Goal: Task Accomplishment & Management: Complete application form

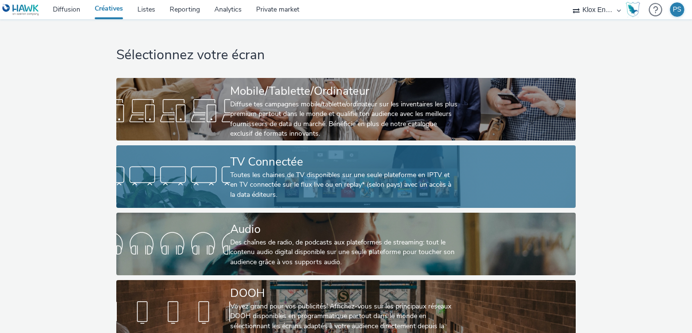
click at [308, 163] on div "TV Connectée" at bounding box center [344, 161] width 228 height 17
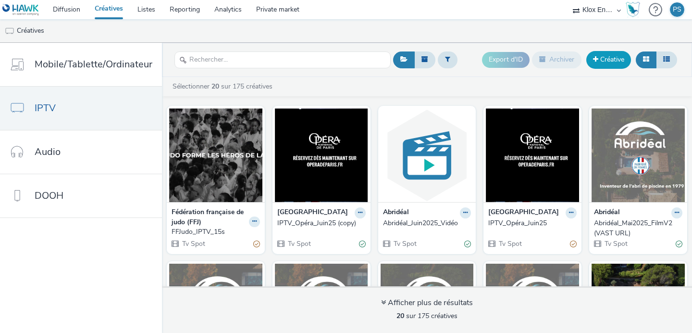
click at [620, 63] on link "Créative" at bounding box center [609, 59] width 45 height 17
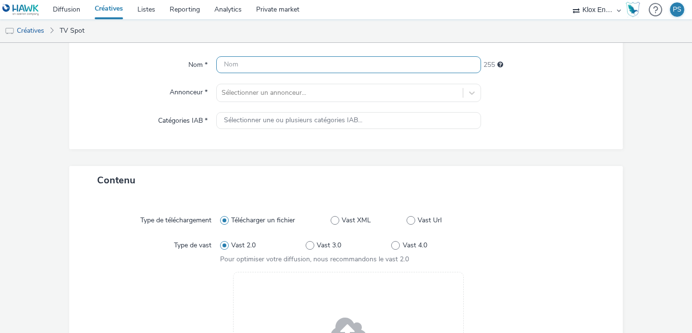
scroll to position [85, 0]
click at [347, 215] on span "Vast XML" at bounding box center [356, 219] width 29 height 10
click at [337, 216] on input "Vast XML" at bounding box center [334, 219] width 6 height 6
radio input "false"
radio input "true"
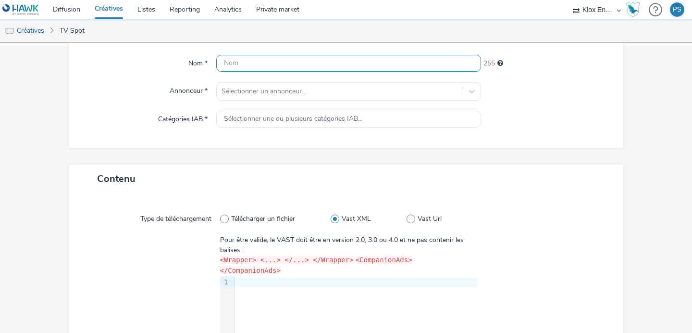
click at [267, 59] on input "text" at bounding box center [348, 63] width 265 height 17
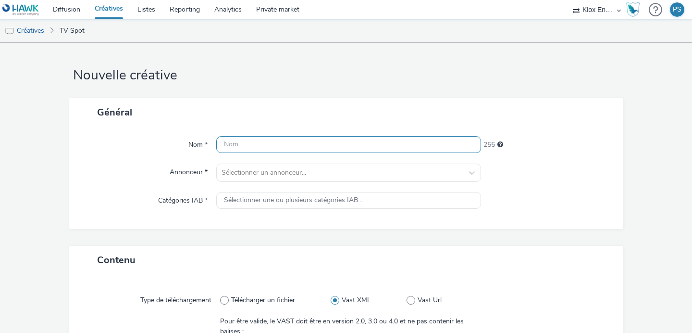
scroll to position [5, 0]
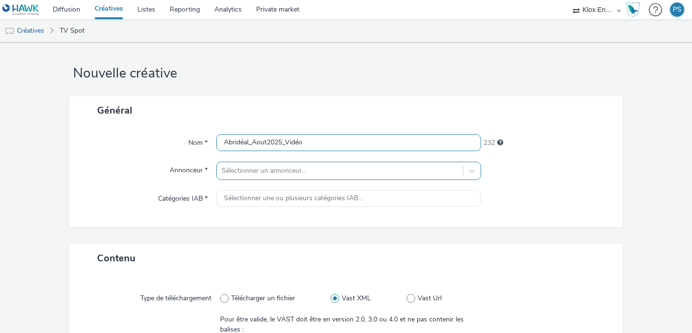
type input "Abridéal_Aout2025_Vidéo"
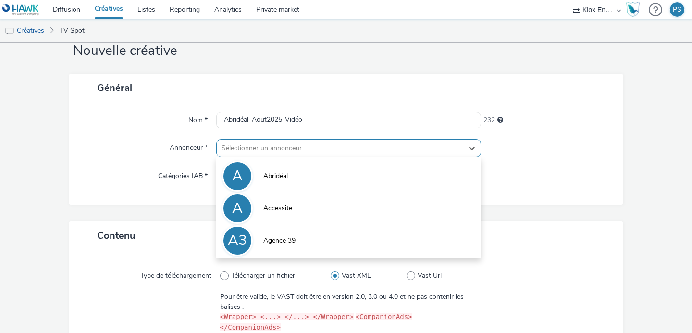
click at [361, 157] on div "option Abridéal focused, 1 of 10. 10 results available. Use Up and Down to choo…" at bounding box center [348, 148] width 265 height 18
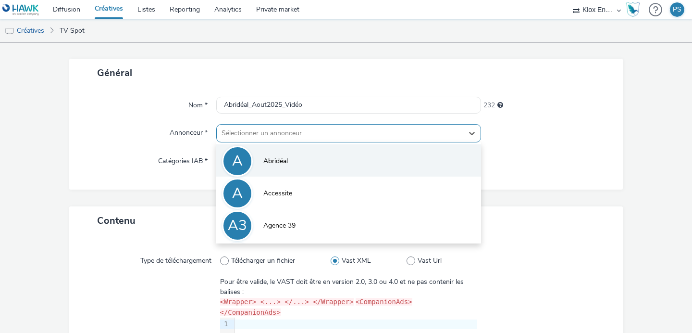
scroll to position [43, 0]
click at [313, 159] on li "A Abridéal" at bounding box center [348, 160] width 265 height 32
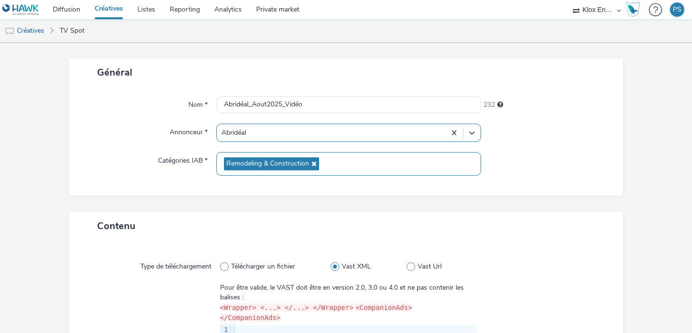
click at [277, 163] on span "Remodeling & Construction" at bounding box center [267, 164] width 83 height 8
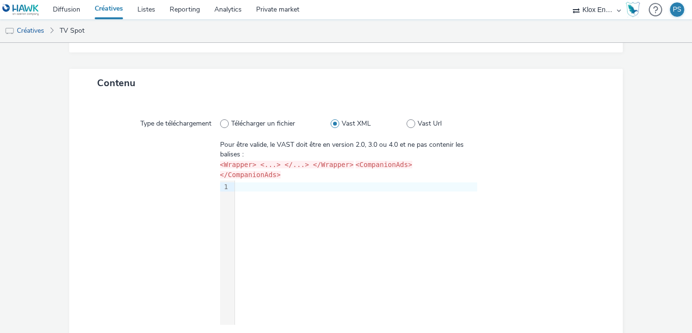
scroll to position [201, 0]
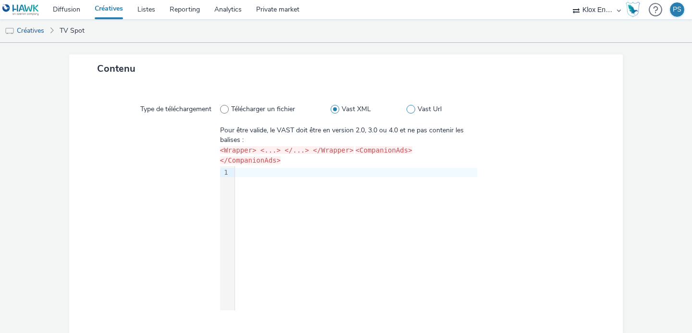
click at [407, 108] on span at bounding box center [411, 109] width 9 height 9
click at [407, 108] on input "Vast Url" at bounding box center [410, 109] width 6 height 6
radio input "false"
radio input "true"
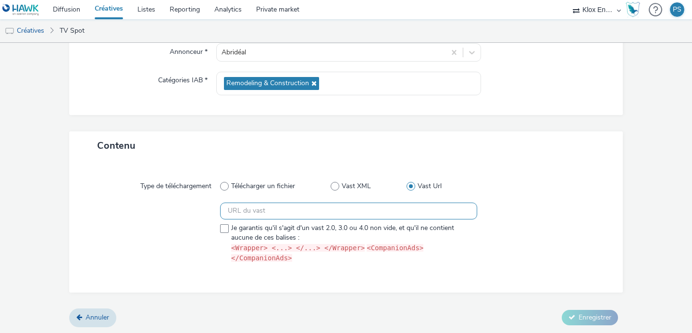
click at [259, 209] on input "text" at bounding box center [348, 210] width 257 height 17
paste input "fr"
type input "f"
paste input "[URL][DOMAIN_NAME]"
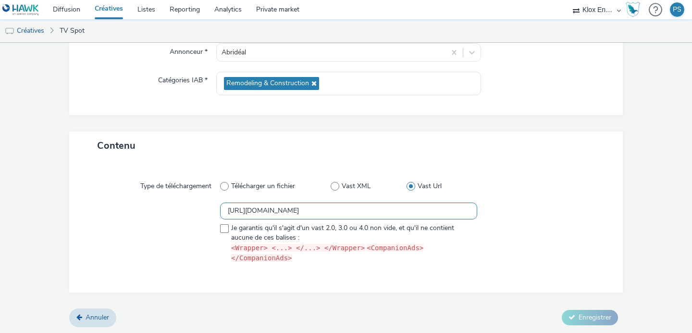
type input "[URL][DOMAIN_NAME]"
click at [485, 210] on div at bounding box center [541, 234] width 129 height 65
click at [448, 210] on input "[URL][DOMAIN_NAME]" at bounding box center [348, 210] width 257 height 17
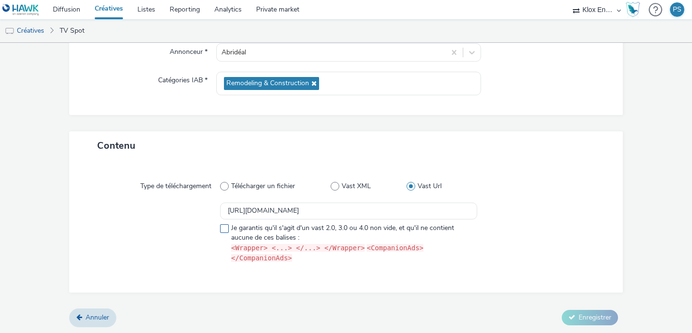
click at [255, 230] on span "Je garantis qu'il s'agit d'un vast 2.0, 3.0 ou 4.0 non vide, et qu'il ne contie…" at bounding box center [351, 243] width 241 height 40
checkbox input "true"
click at [572, 314] on icon at bounding box center [572, 317] width 7 height 7
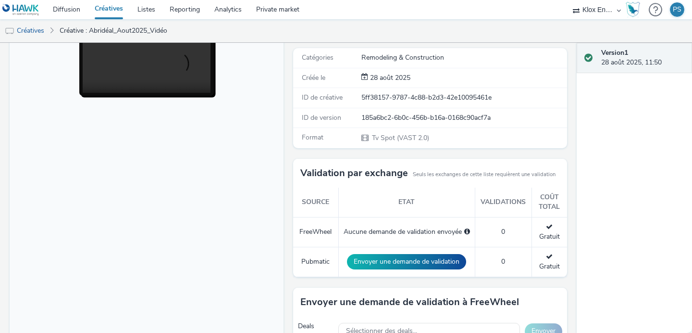
scroll to position [197, 0]
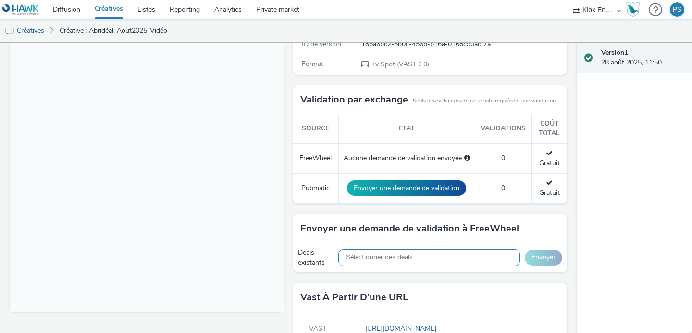
click at [400, 254] on span "Sélectionner des deals..." at bounding box center [381, 257] width 71 height 8
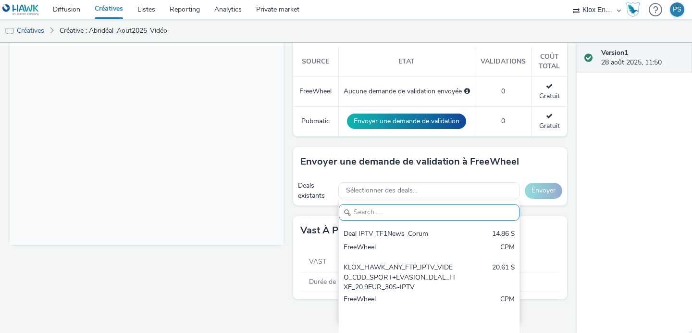
scroll to position [262, 0]
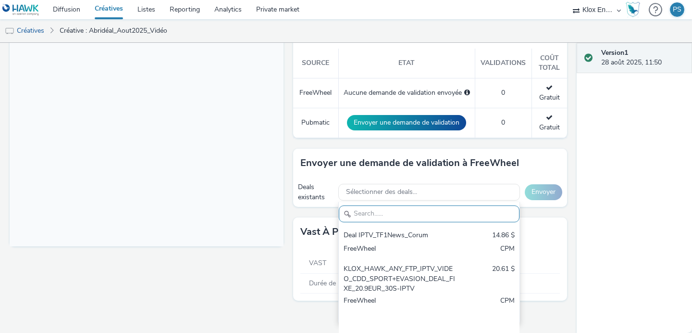
paste input "2025|KLOX|TABMO|TF1+|TVS|DATATVSFOYER|TV SEGMENTÉE|DATA TV SEGMENTÉE|PROPRIÉTAI…"
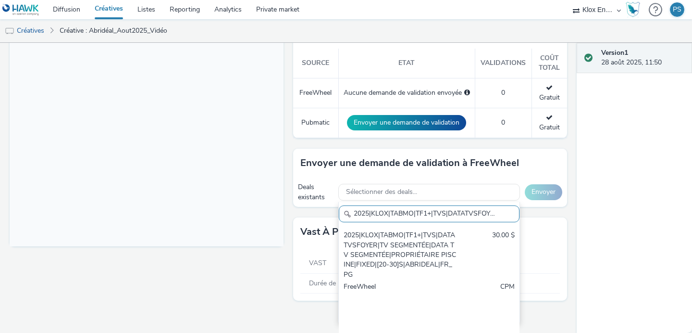
scroll to position [0, 310]
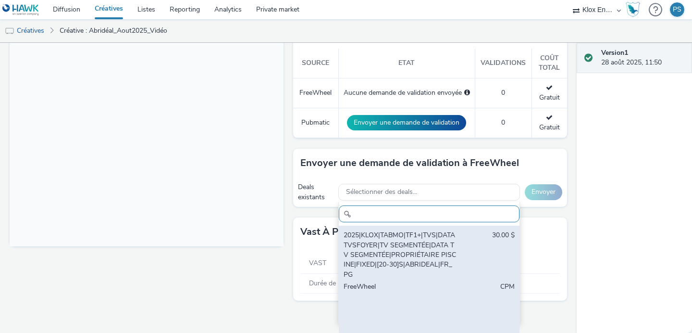
type input "2025|KLOX|TABMO|TF1+|TVS|DATATVSFOYER|TV SEGMENTÉE|DATA TV SEGMENTÉE|PROPRIÉTAI…"
click at [385, 243] on div "2025|KLOX|TABMO|TF1+|TVS|DATATVSFOYER|TV SEGMENTÉE|DATA TV SEGMENTÉE|PROPRIÉTAI…" at bounding box center [400, 254] width 113 height 49
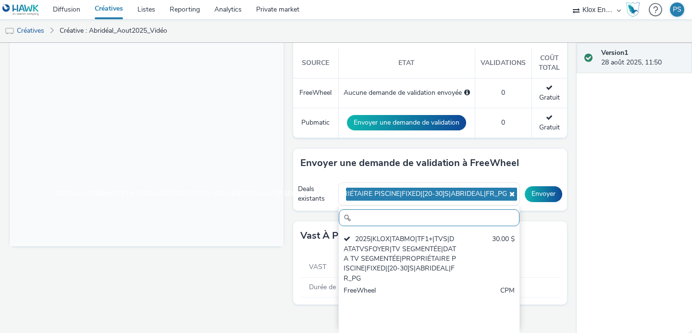
click at [583, 202] on div "Version 1 28 août 2025, 11:50" at bounding box center [634, 188] width 115 height 290
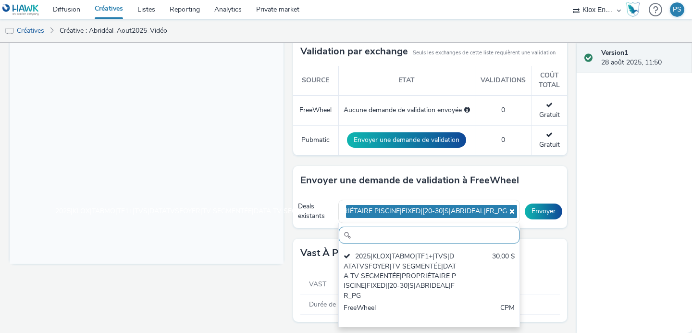
scroll to position [244, 0]
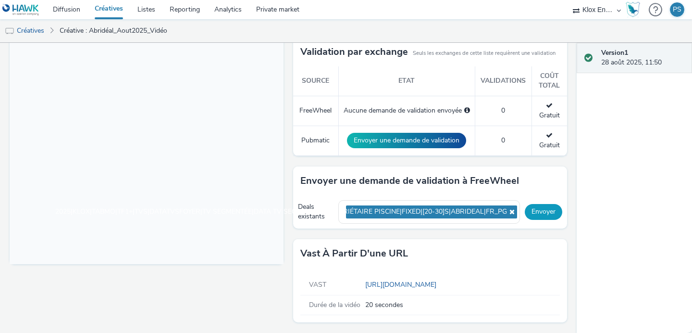
click at [542, 206] on button "Envoyer" at bounding box center [544, 211] width 38 height 15
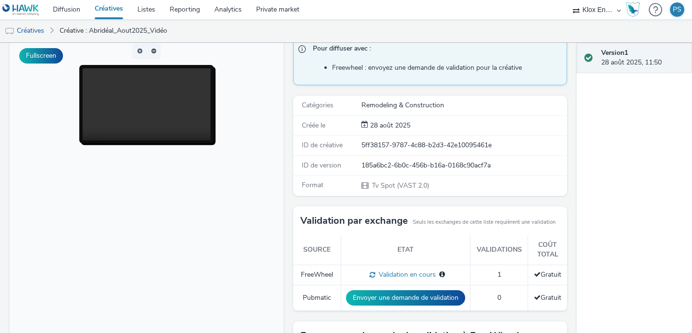
scroll to position [0, 0]
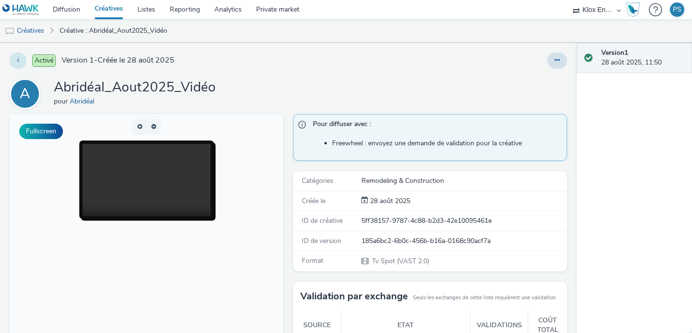
click at [22, 56] on button at bounding box center [18, 60] width 17 height 16
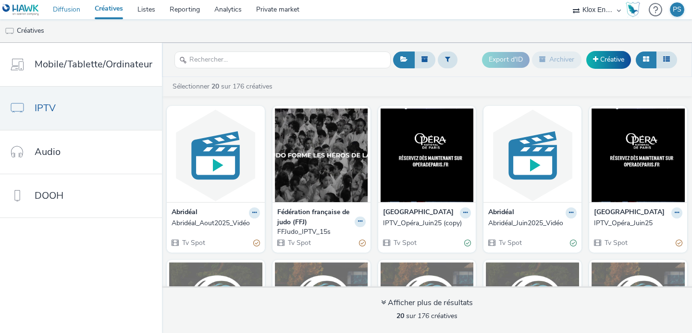
click at [71, 10] on link "Diffusion" at bounding box center [67, 9] width 42 height 19
